Goal: Task Accomplishment & Management: Complete application form

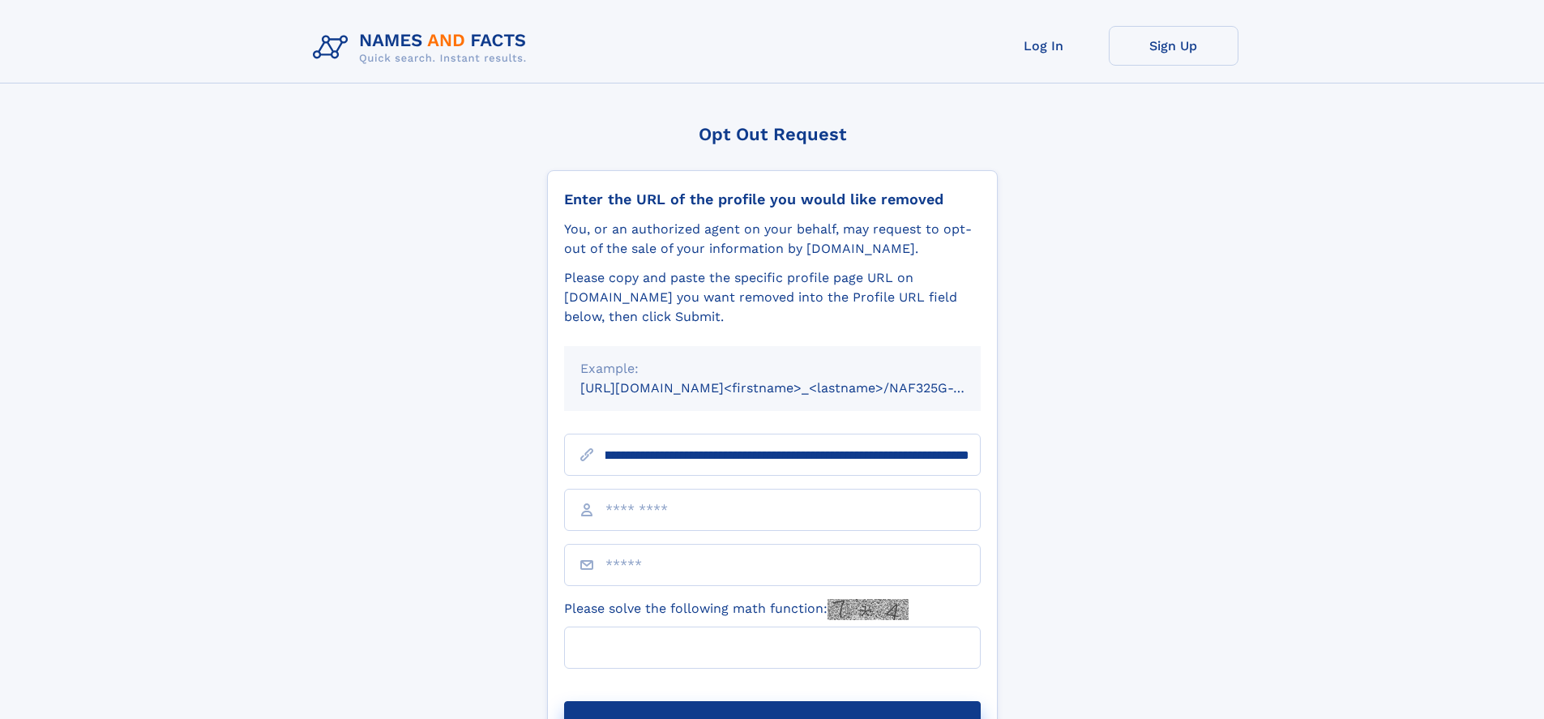
scroll to position [0, 176]
type input "**********"
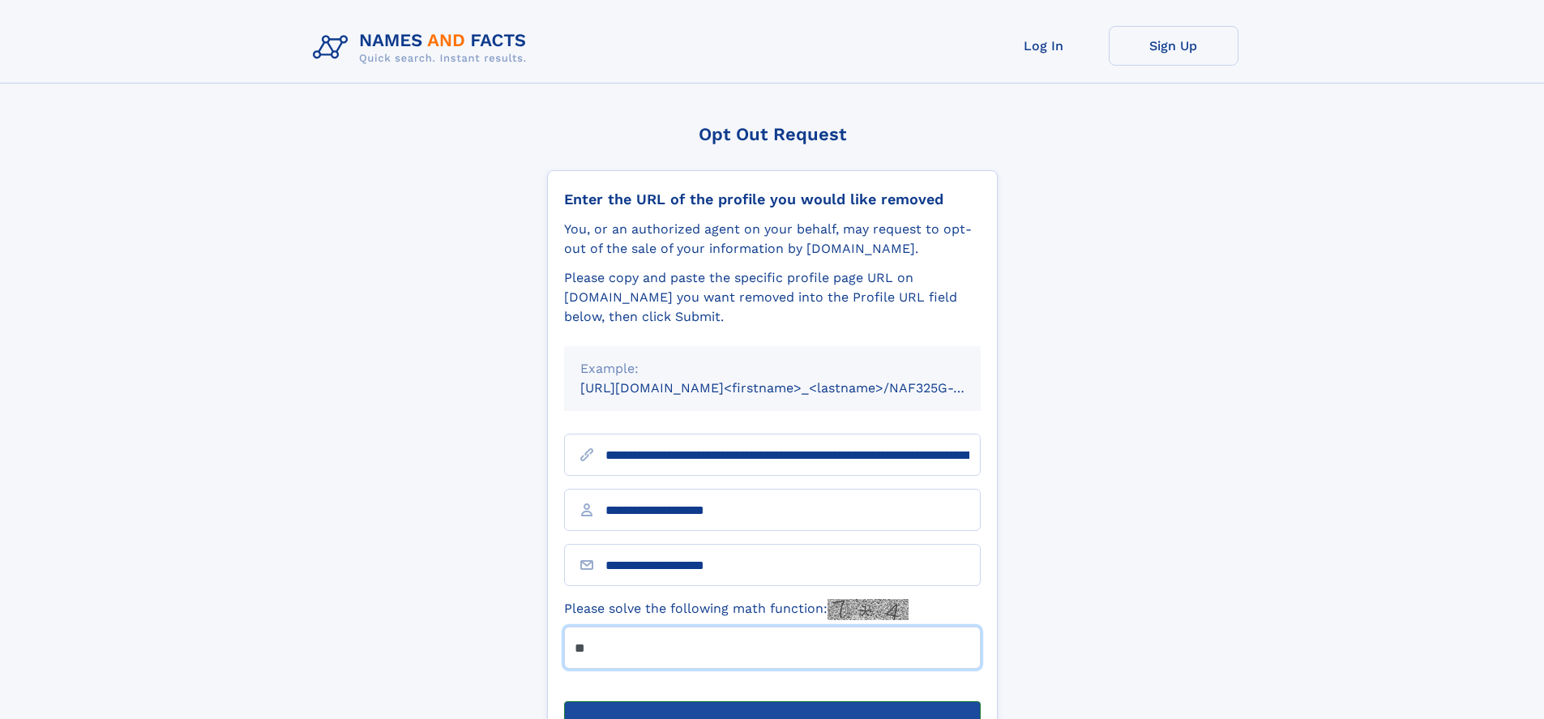
type input "**"
click at [771, 701] on button "Submit Opt Out Request" at bounding box center [772, 727] width 417 height 52
